Goal: Task Accomplishment & Management: Use online tool/utility

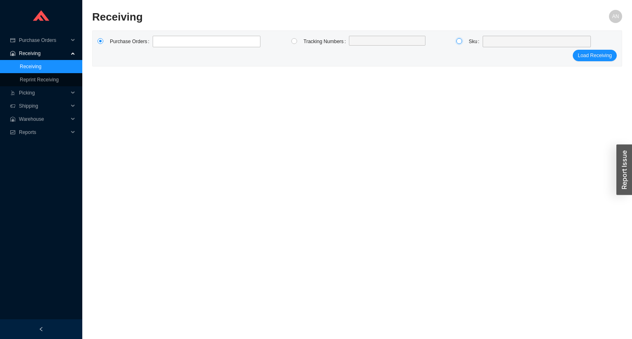
click at [458, 42] on input "radio" at bounding box center [459, 41] width 6 height 6
radio input "true"
click at [510, 43] on span at bounding box center [537, 41] width 102 height 11
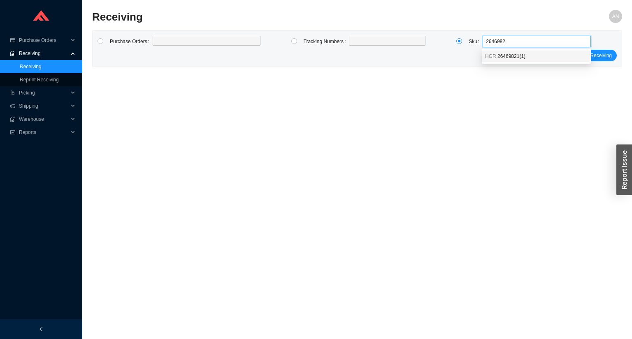
type input "26469821"
click at [517, 60] on div "HGR 26469821 ( 1 )" at bounding box center [535, 57] width 109 height 12
click at [587, 56] on span "Load Receiving" at bounding box center [594, 55] width 34 height 8
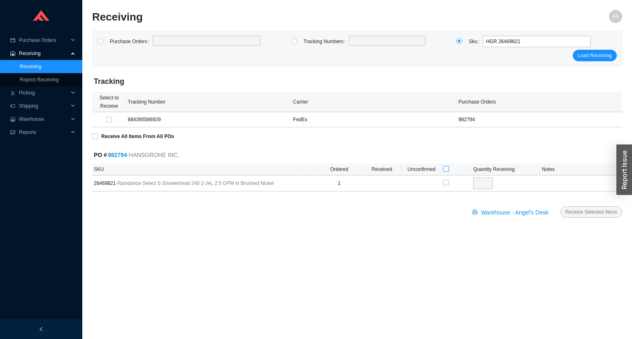
click at [446, 167] on input "checkbox" at bounding box center [446, 169] width 6 height 6
checkbox input "true"
type input "1"
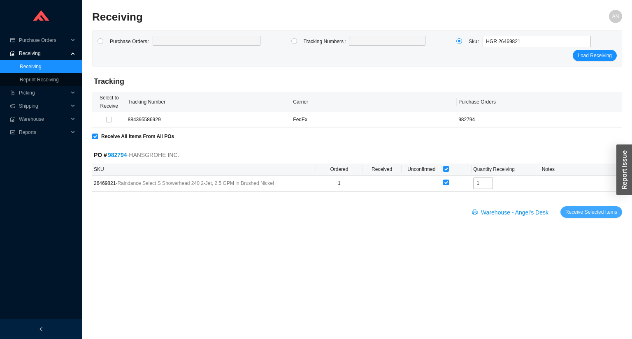
click at [597, 214] on span "Receive Selected Items" at bounding box center [591, 212] width 52 height 8
radio input "true"
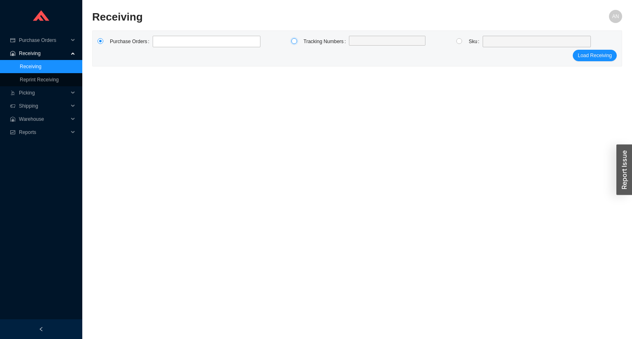
click at [293, 42] on input "radio" at bounding box center [294, 41] width 6 height 6
radio input "true"
click at [355, 39] on label at bounding box center [387, 42] width 76 height 12
click at [355, 39] on input at bounding box center [353, 41] width 6 height 9
click at [102, 41] on input "radio" at bounding box center [100, 41] width 6 height 6
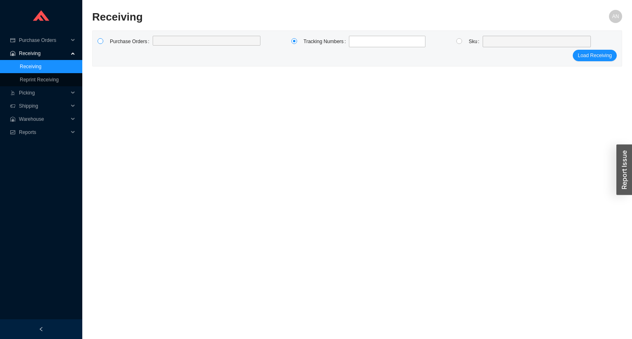
radio input "true"
type input "987558"
click button "Load Receiving" at bounding box center [594, 56] width 44 height 12
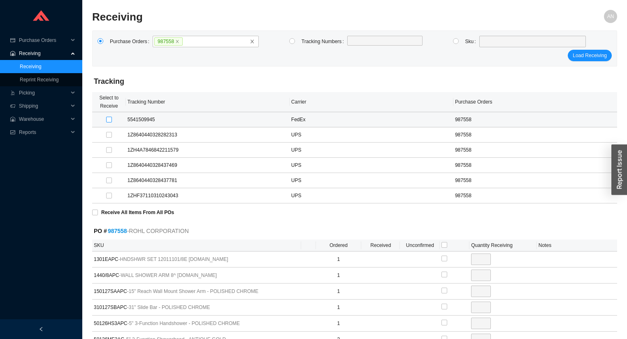
click at [107, 118] on input "checkbox" at bounding box center [109, 120] width 6 height 6
checkbox input "true"
type input "1"
checkbox input "true"
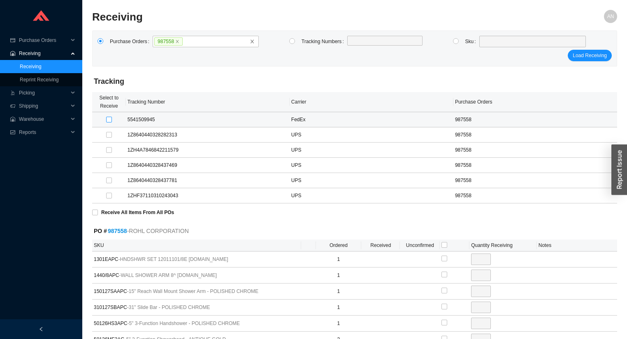
type input "1"
checkbox input "true"
type input "1"
checkbox input "true"
type input "1"
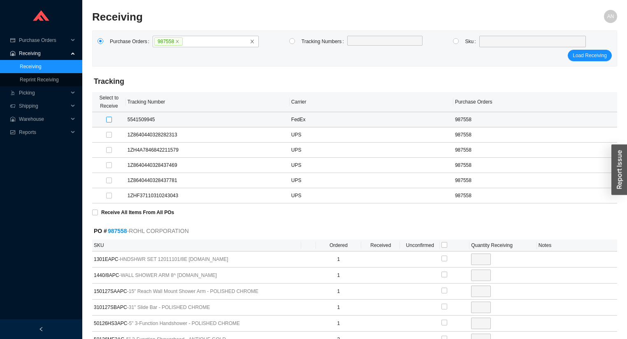
checkbox input "true"
type input "1"
checkbox input "true"
type input "2"
checkbox input "true"
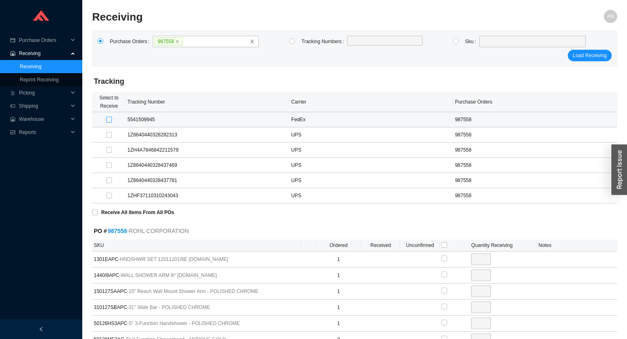
type input "1"
checkbox input "true"
type input "2"
checkbox input "true"
type input "1"
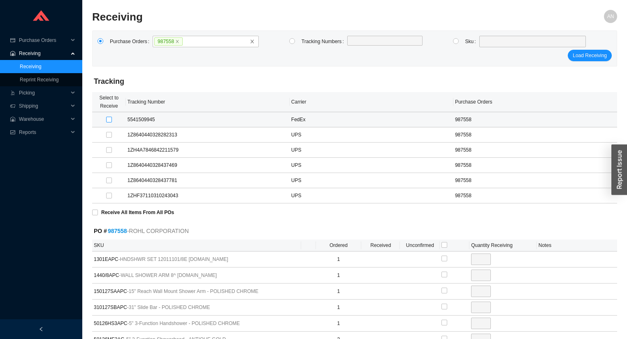
checkbox input "true"
type input "1"
checkbox input "true"
type input "1"
checkbox input "true"
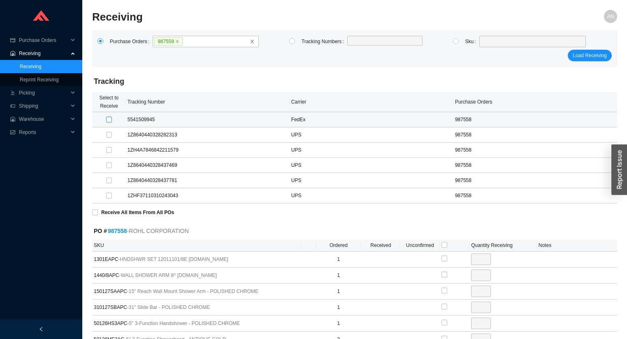
type input "1"
checkbox input "true"
type input "1"
checkbox input "true"
type input "1"
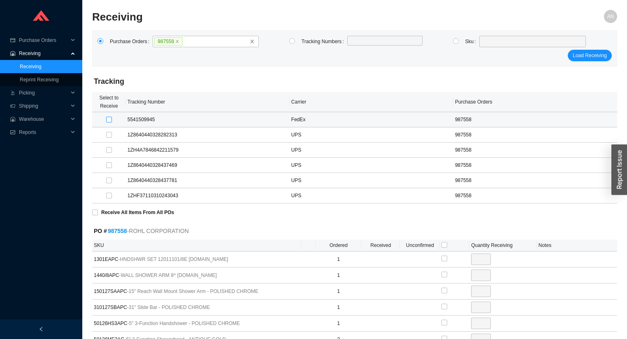
checkbox input "true"
type input "1"
checkbox input "true"
type input "1"
checkbox input "true"
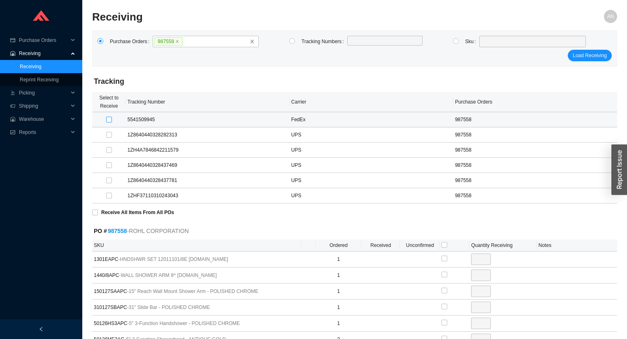
type input "1"
checkbox input "true"
type input "1"
checkbox input "true"
type input "1"
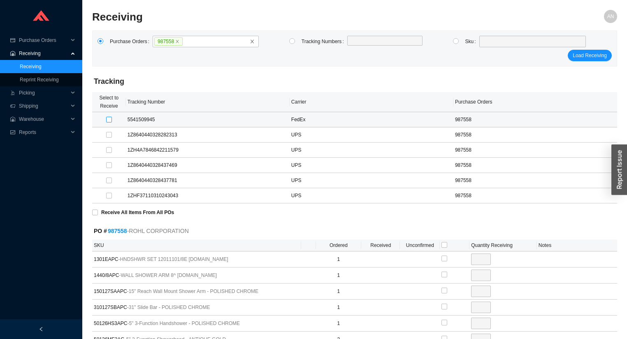
checkbox input "true"
type input "1"
checkbox input "true"
type input "1"
checkbox input "true"
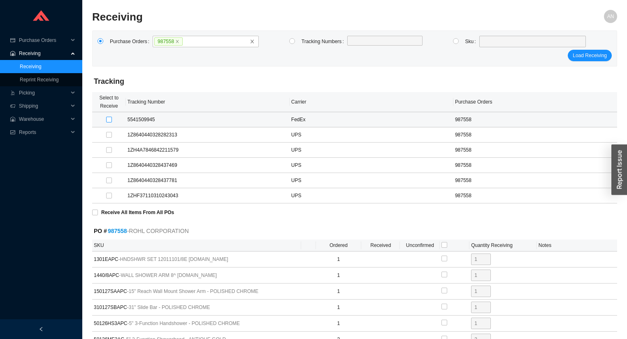
type input "1"
checkbox input "true"
type input "1"
checkbox input "true"
type input "1"
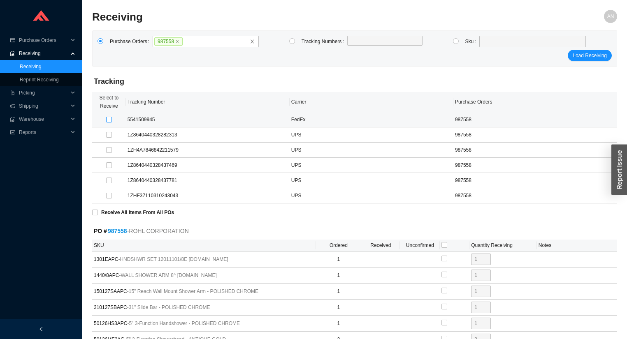
checkbox input "true"
type input "1"
checkbox input "true"
type input "1"
checkbox input "true"
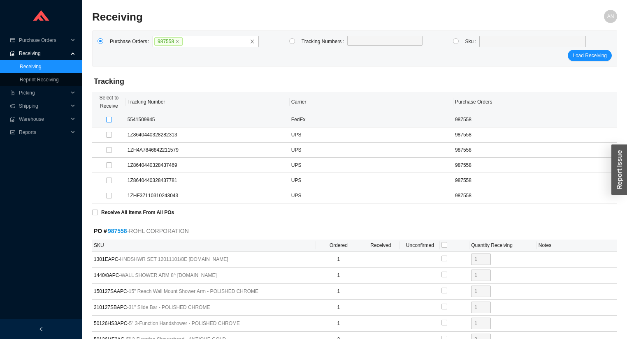
type input "1"
checkbox input "true"
type input "1"
checkbox input "true"
type input "1"
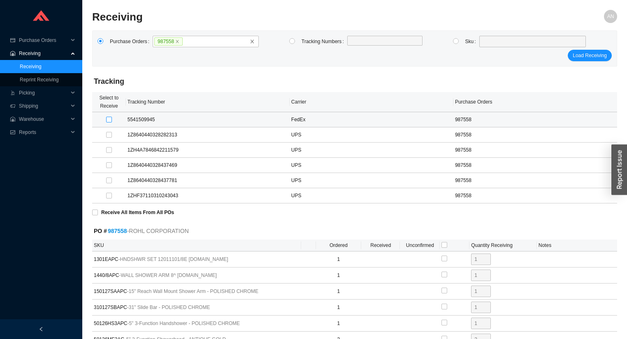
checkbox input "true"
type input "1"
checkbox input "true"
type input "1"
checkbox input "true"
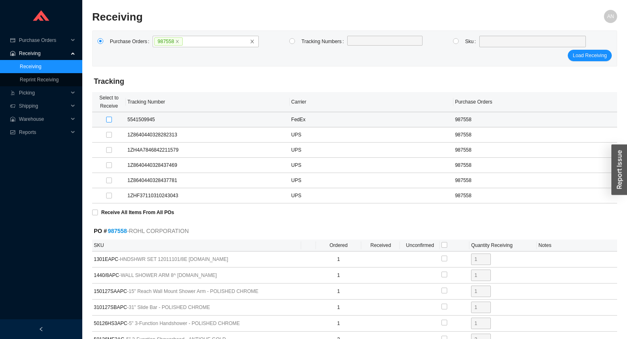
type input "2"
checkbox input "true"
type input "1"
checkbox input "true"
type input "1"
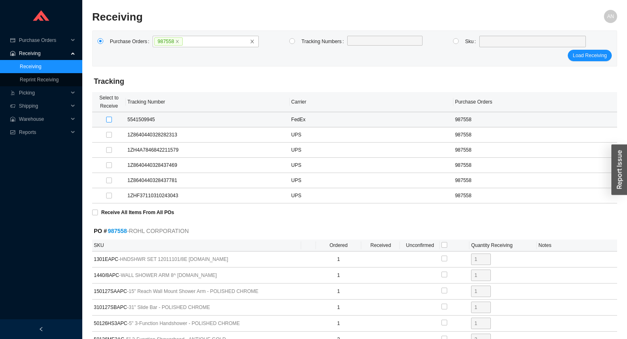
checkbox input "true"
type input "2"
checkbox input "true"
type input "1"
checkbox input "true"
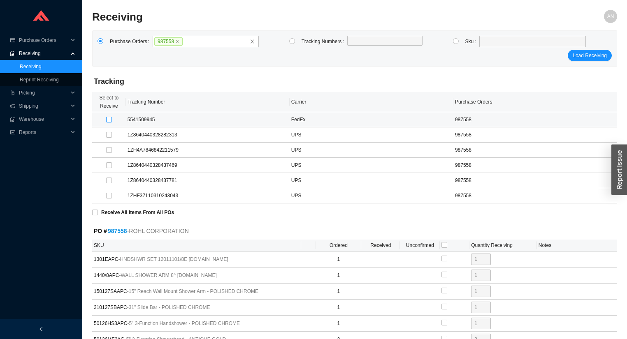
type input "3"
checkbox input "true"
type input "1"
checkbox input "true"
type input "1"
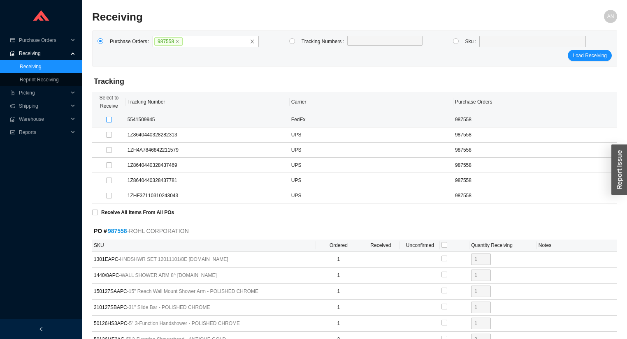
checkbox input "true"
type input "1"
checkbox input "true"
type input "1"
checkbox input "true"
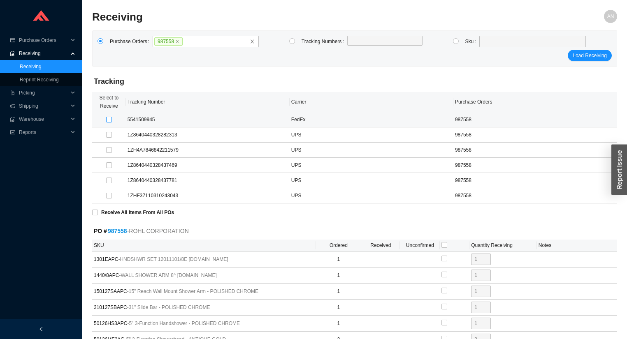
type input "1"
checkbox input "true"
type input "1"
checkbox input "true"
type input "1"
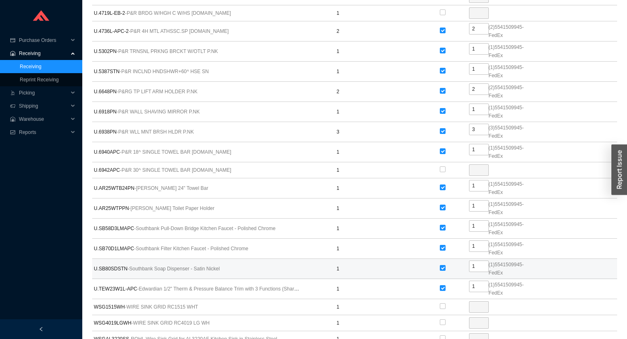
scroll to position [1078, 0]
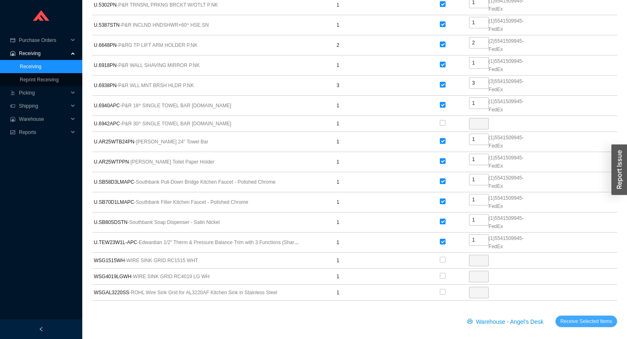
click at [594, 317] on span "Receive Selected Items" at bounding box center [586, 321] width 52 height 8
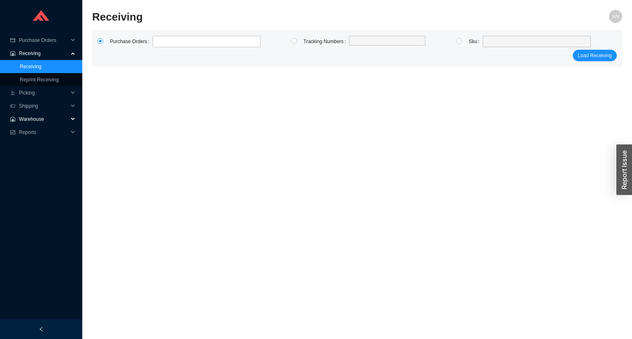
click at [38, 120] on span "Warehouse" at bounding box center [43, 119] width 49 height 13
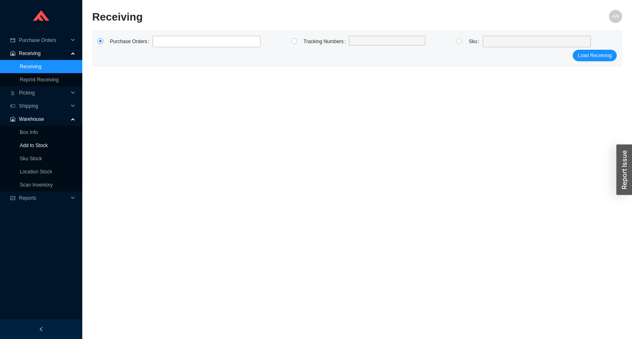
click at [41, 146] on link "Add to Stock" at bounding box center [34, 146] width 28 height 6
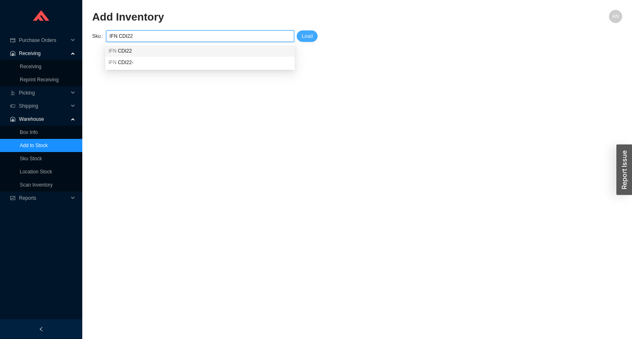
type input "IFN CDI22"
click at [302, 32] on span "Load" at bounding box center [306, 36] width 11 height 8
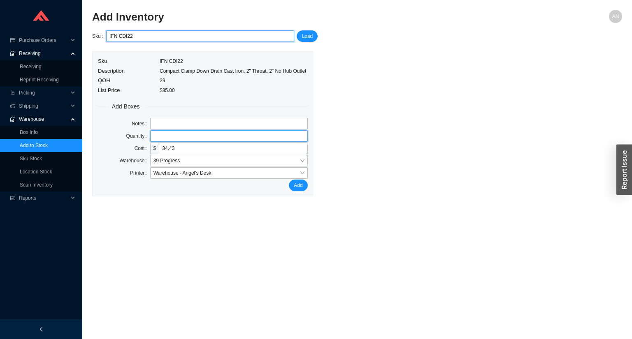
click at [158, 136] on input "tel" at bounding box center [228, 136] width 157 height 12
type input "1"
click at [289, 180] on button "Add" at bounding box center [298, 186] width 19 height 12
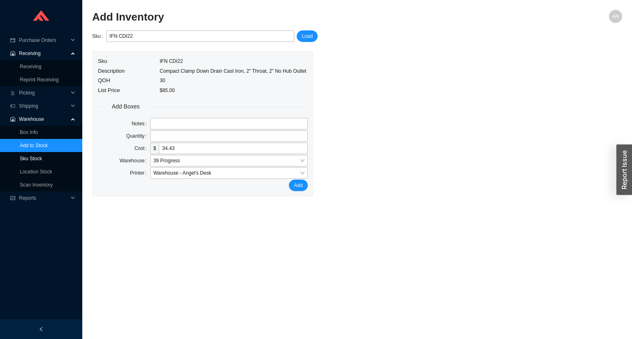
click at [30, 156] on link "Sku Stock" at bounding box center [31, 159] width 22 height 6
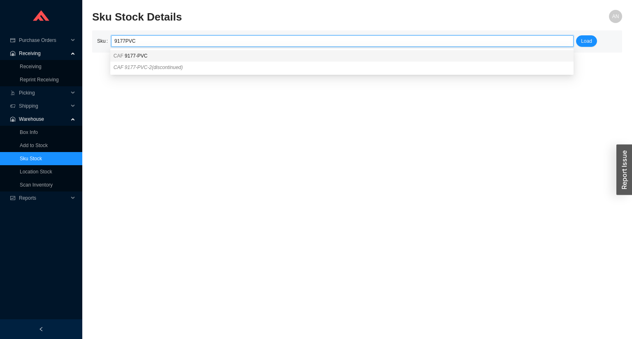
drag, startPoint x: 125, startPoint y: 56, endPoint x: 171, endPoint y: 49, distance: 46.2
click at [125, 56] on span "9177-PVC" at bounding box center [136, 56] width 23 height 6
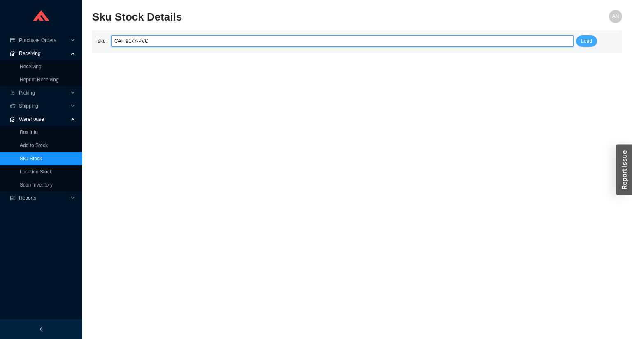
type input "CAF 9177-PVC"
click at [585, 42] on span "Load" at bounding box center [586, 41] width 11 height 8
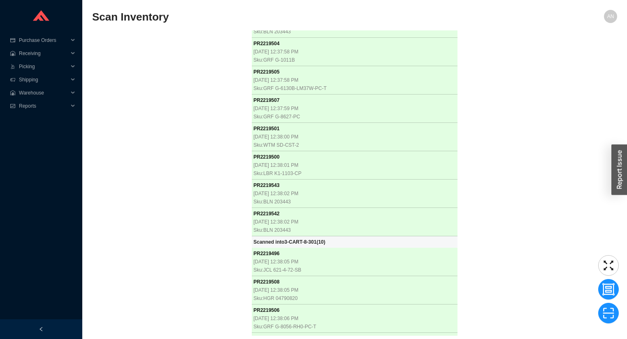
scroll to position [14893, 0]
click at [183, 134] on div "PR 2218803 [DATE] 10:51:47 AM Sku: BLN 442992 Scanned into 3-CART-5-201 ( 1 ) P…" at bounding box center [354, 182] width 525 height 305
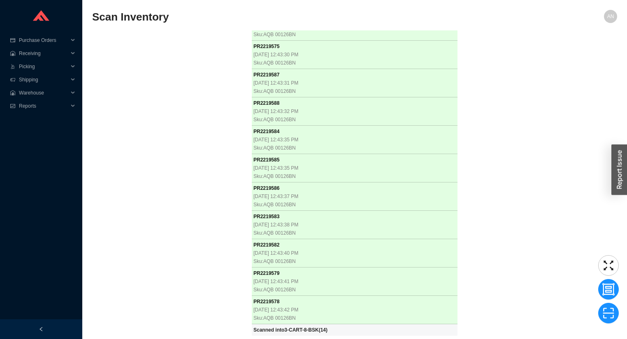
scroll to position [15946, 0]
drag, startPoint x: 226, startPoint y: 92, endPoint x: 232, endPoint y: 77, distance: 16.2
click at [226, 90] on div "PR 2218803 [DATE] 10:51:47 AM Sku: BLN 442992 Scanned into 3-CART-5-201 ( 1 ) P…" at bounding box center [354, 182] width 525 height 305
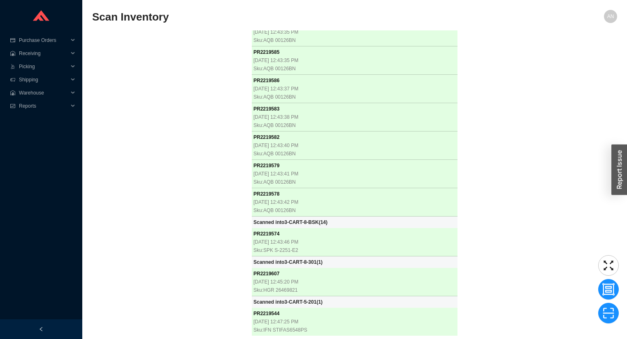
scroll to position [16054, 0]
click at [129, 61] on div "PR 2218803 [DATE] 10:51:47 AM Sku: BLN 442992 Scanned into 3-CART-5-201 ( 1 ) P…" at bounding box center [354, 182] width 525 height 305
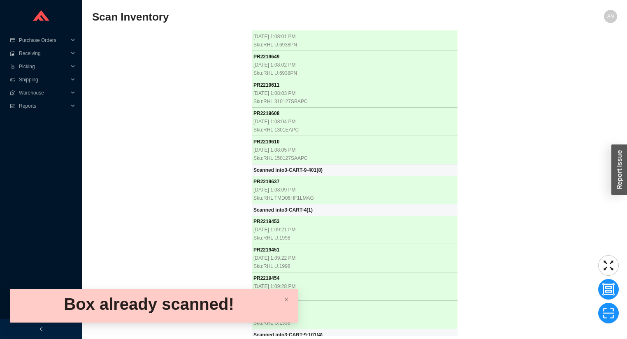
scroll to position [17702, 0]
